Goal: Use online tool/utility: Utilize a website feature to perform a specific function

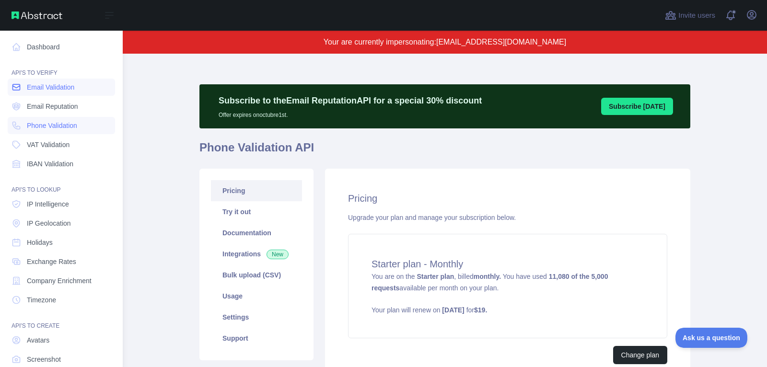
click at [66, 91] on span "Email Validation" at bounding box center [50, 87] width 47 height 10
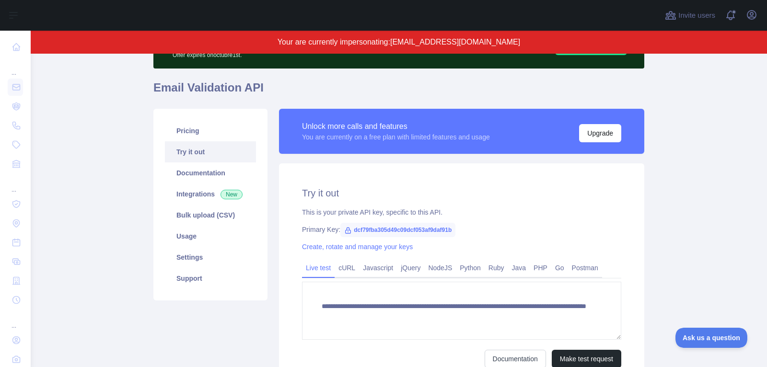
scroll to position [67, 0]
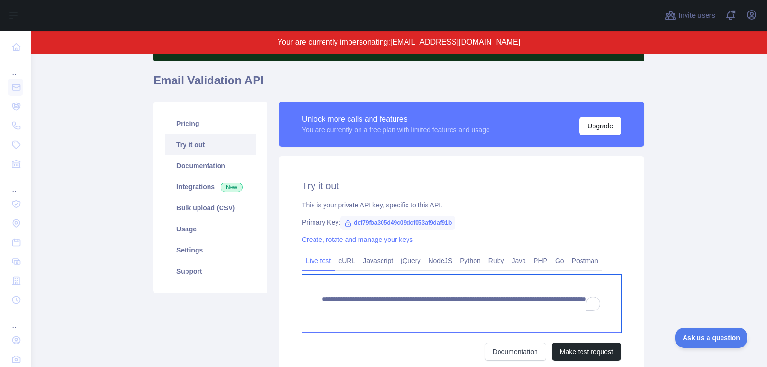
drag, startPoint x: 494, startPoint y: 309, endPoint x: 494, endPoint y: 336, distance: 27.3
click at [494, 336] on form "**********" at bounding box center [461, 318] width 319 height 86
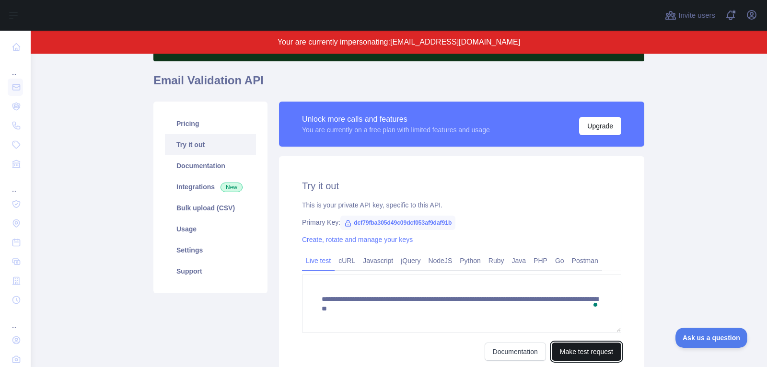
click at [600, 349] on button "Make test request" at bounding box center [586, 352] width 69 height 18
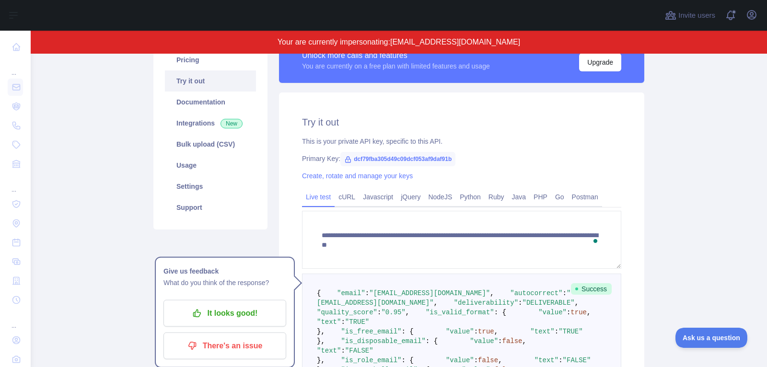
scroll to position [128, 0]
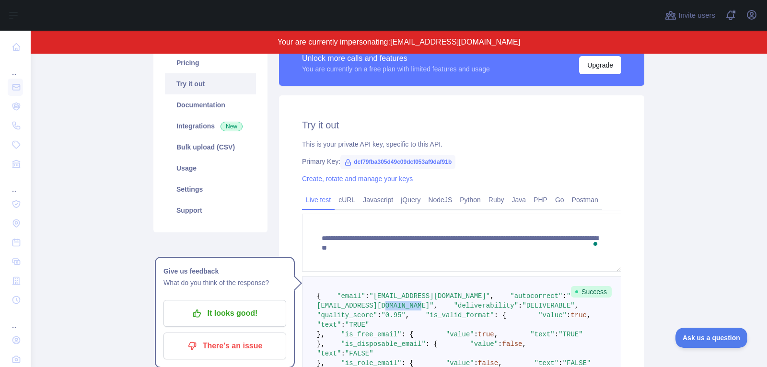
drag, startPoint x: 464, startPoint y: 318, endPoint x: 502, endPoint y: 316, distance: 37.9
click at [502, 316] on pre "{ "email" : "[EMAIL_ADDRESS][DOMAIN_NAME]" , "autocorrect" : "[EMAIL_ADDRESS][D…" at bounding box center [461, 354] width 319 height 154
click at [520, 317] on pre "{ "email" : "[EMAIL_ADDRESS][DOMAIN_NAME]" , "autocorrect" : "[EMAIL_ADDRESS][D…" at bounding box center [461, 354] width 319 height 154
drag, startPoint x: 254, startPoint y: 317, endPoint x: 630, endPoint y: 350, distance: 377.2
click at [255, 317] on p "It looks good!" at bounding box center [225, 313] width 108 height 16
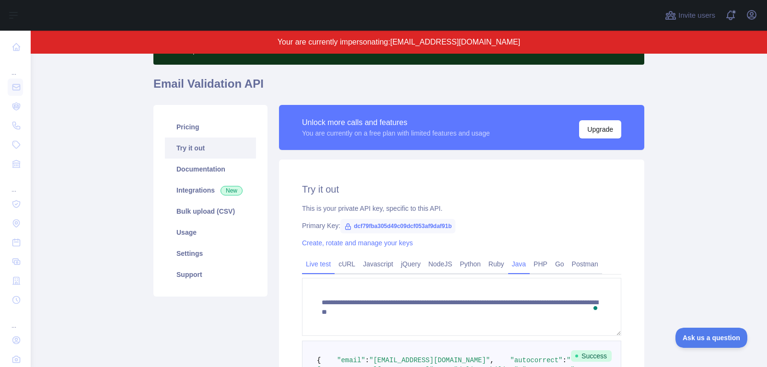
scroll to position [0, 0]
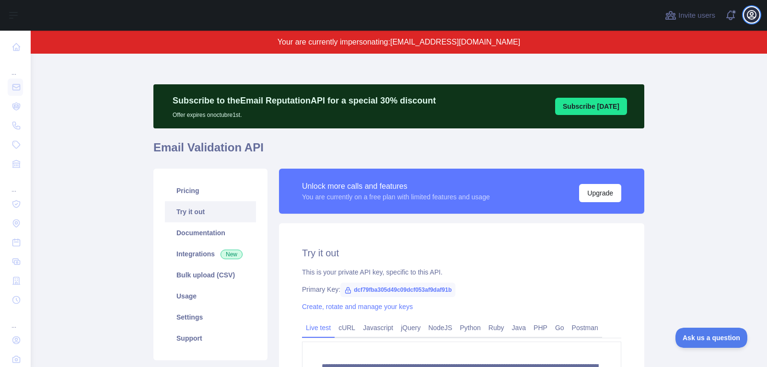
click at [752, 16] on icon "button" at bounding box center [751, 15] width 9 height 9
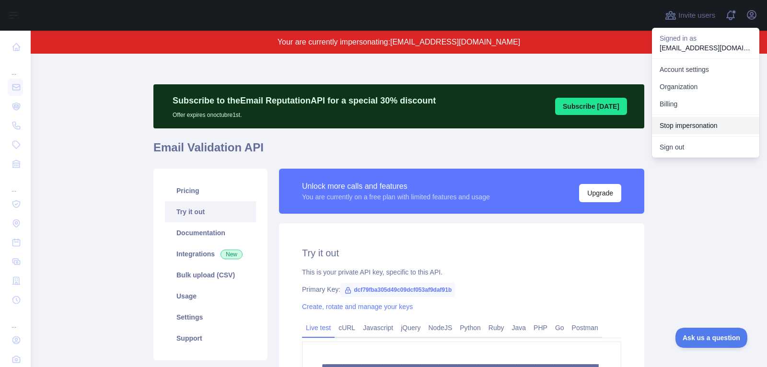
click at [718, 127] on button "Stop impersonation" at bounding box center [705, 125] width 107 height 17
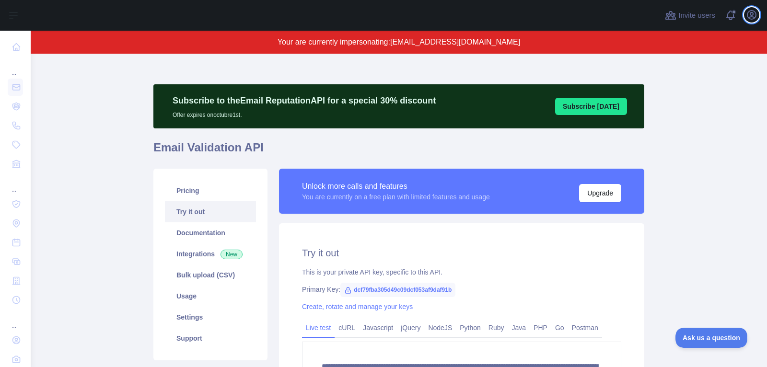
scroll to position [0, 0]
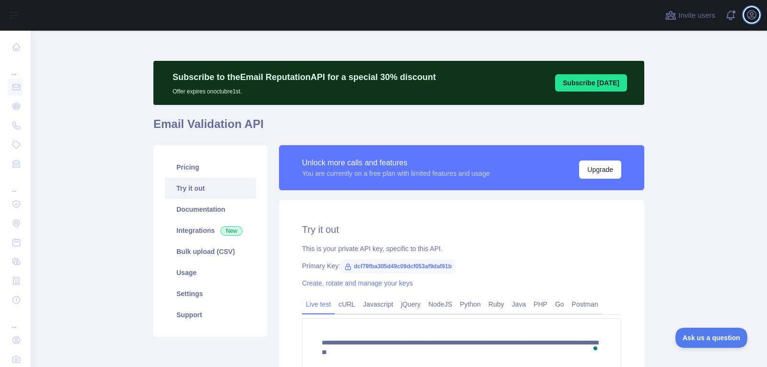
type textarea "**********"
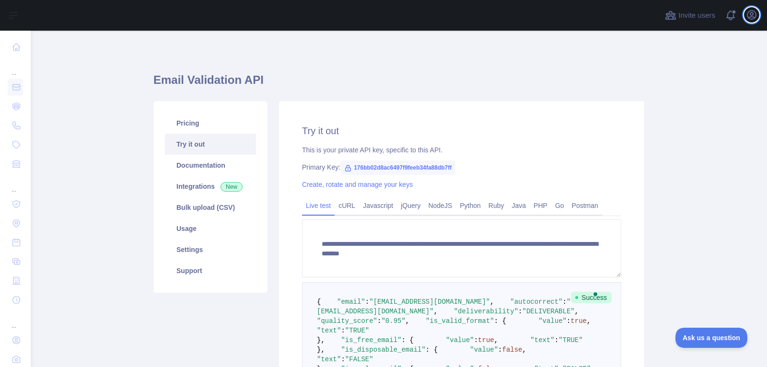
scroll to position [0, 0]
